Goal: Transaction & Acquisition: Purchase product/service

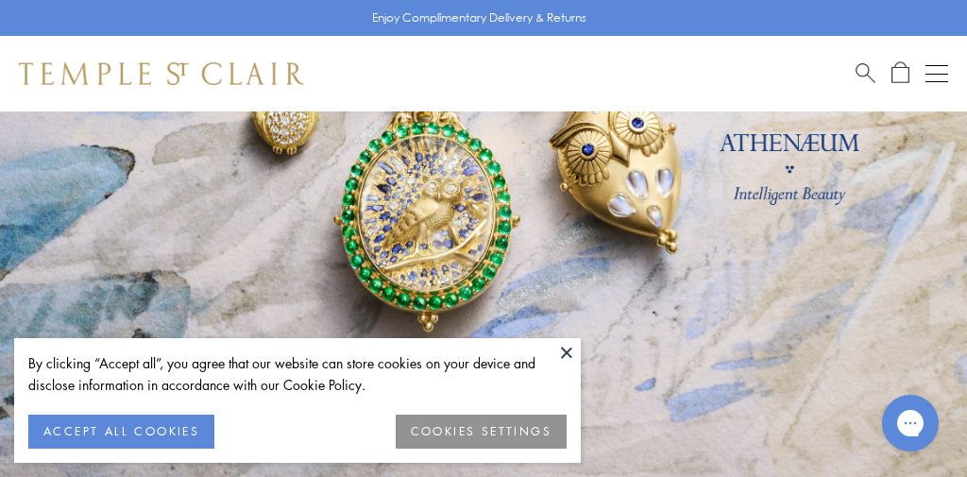
scroll to position [252, 0]
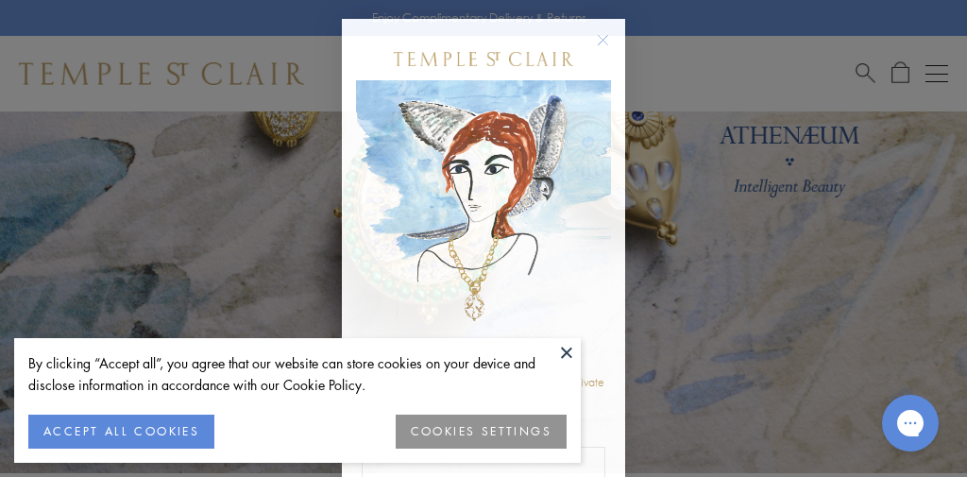
click at [607, 40] on circle "Close dialog" at bounding box center [603, 40] width 23 height 23
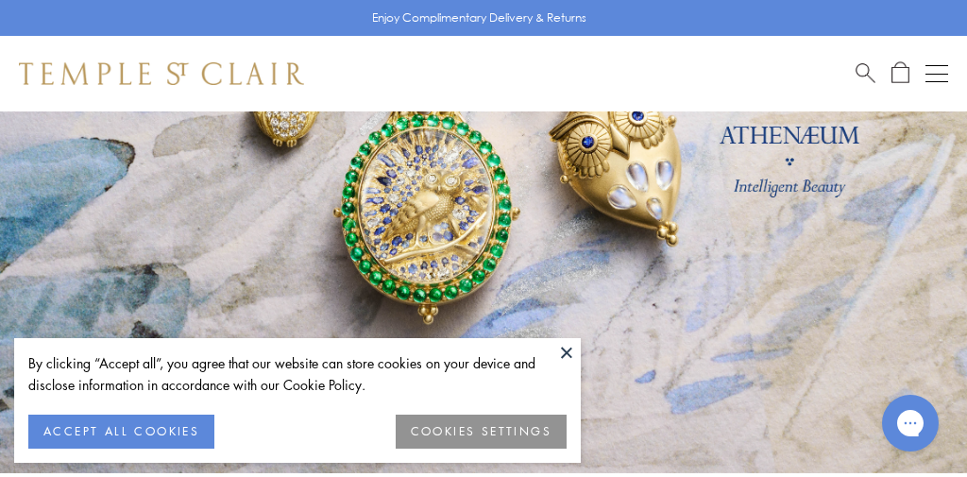
click at [567, 349] on button at bounding box center [567, 352] width 28 height 28
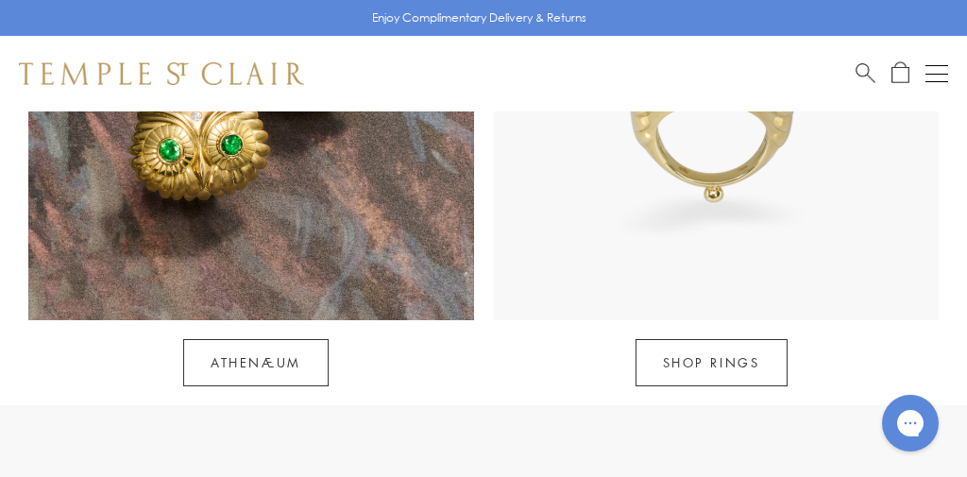
scroll to position [1683, 0]
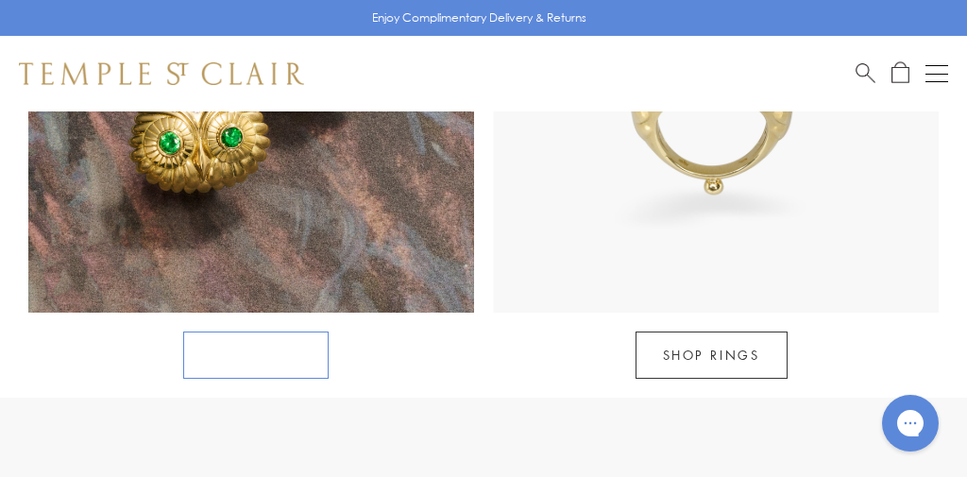
click at [240, 332] on link "Athenæum" at bounding box center [255, 355] width 145 height 47
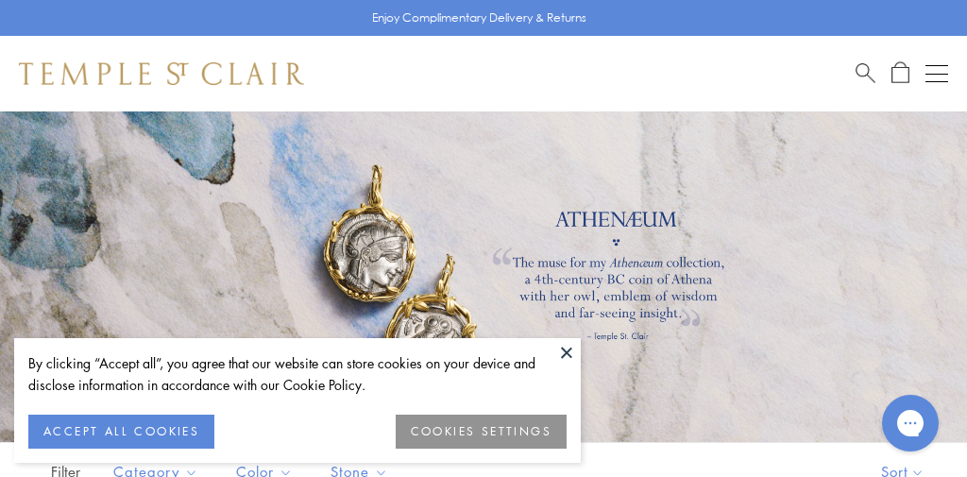
click at [565, 354] on button at bounding box center [567, 352] width 28 height 28
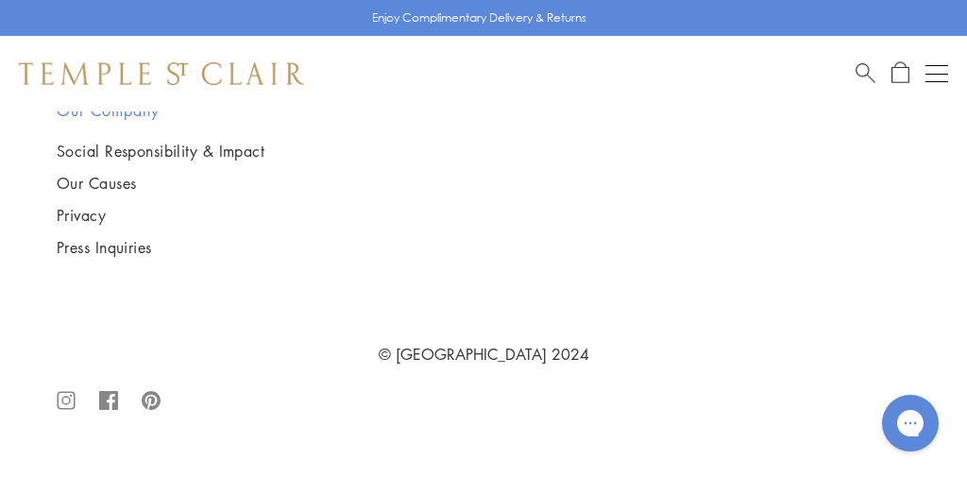
scroll to position [3366, 0]
click at [0, 0] on img at bounding box center [0, 0] width 0 height 0
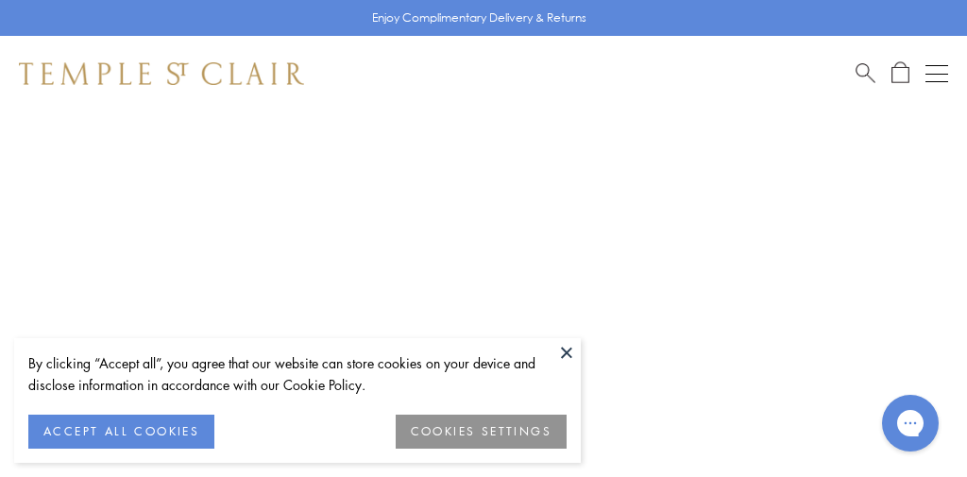
scroll to position [111, 0]
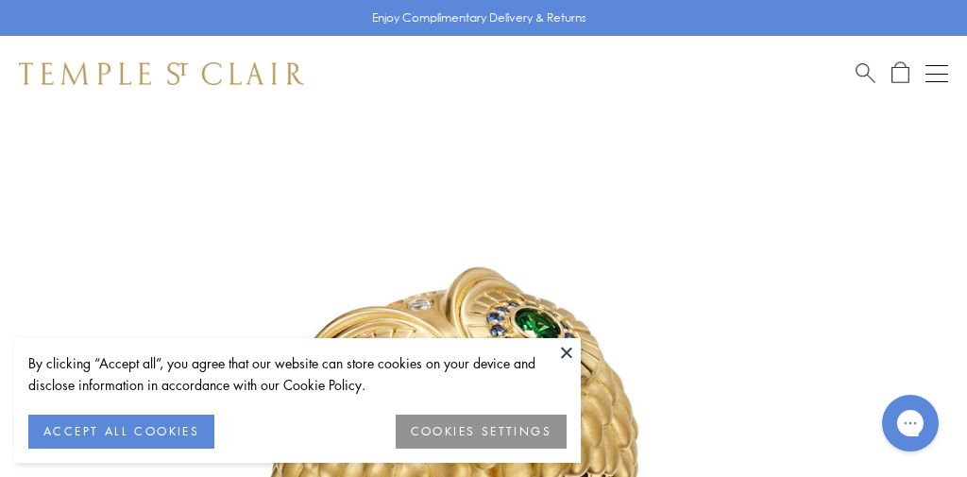
click at [562, 350] on button at bounding box center [567, 352] width 28 height 28
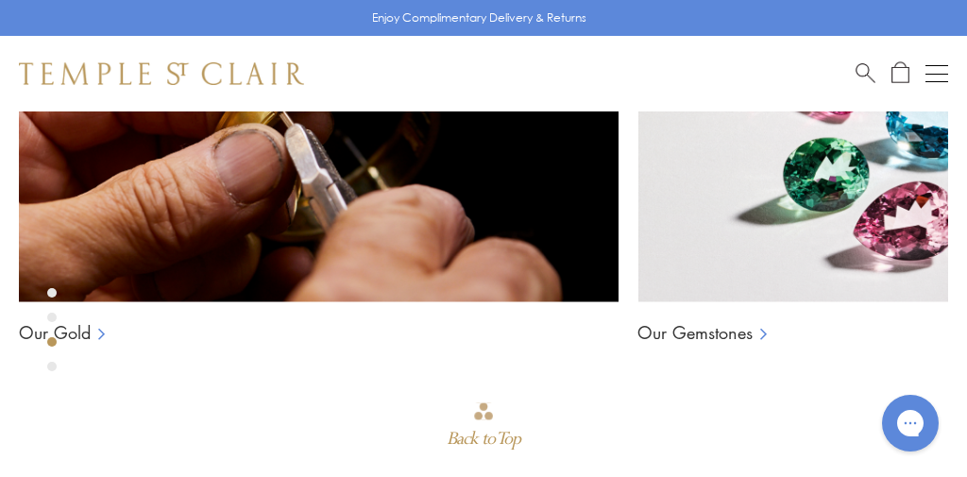
scroll to position [2318, 0]
